Goal: Navigation & Orientation: Find specific page/section

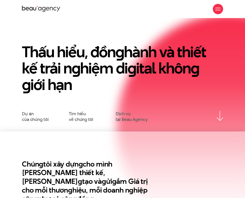
click at [217, 7] on div at bounding box center [217, 8] width 5 height 5
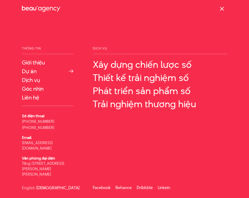
click at [33, 71] on link "Dự án" at bounding box center [48, 71] width 52 height 6
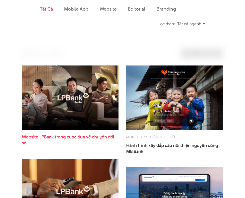
scroll to position [90, 0]
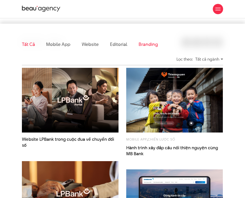
click at [144, 43] on link "Branding" at bounding box center [148, 44] width 19 height 6
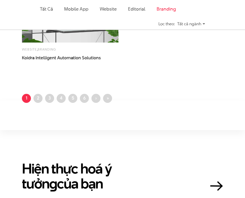
scroll to position [314, 0]
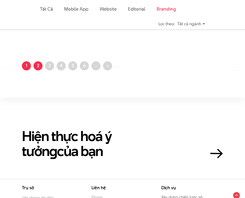
click at [39, 66] on link "Trang 2" at bounding box center [37, 65] width 9 height 9
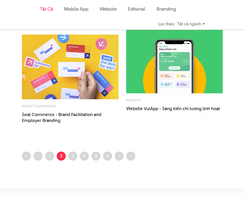
scroll to position [647, 0]
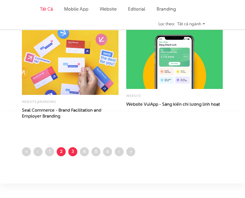
click at [71, 151] on link "Trang 3" at bounding box center [72, 151] width 9 height 9
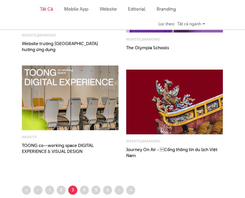
scroll to position [633, 0]
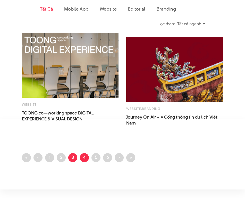
click at [87, 160] on link "Trang 4" at bounding box center [84, 157] width 9 height 9
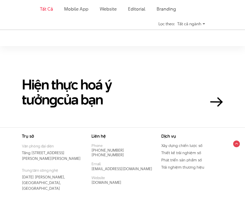
scroll to position [821, 0]
